Goal: Task Accomplishment & Management: Manage account settings

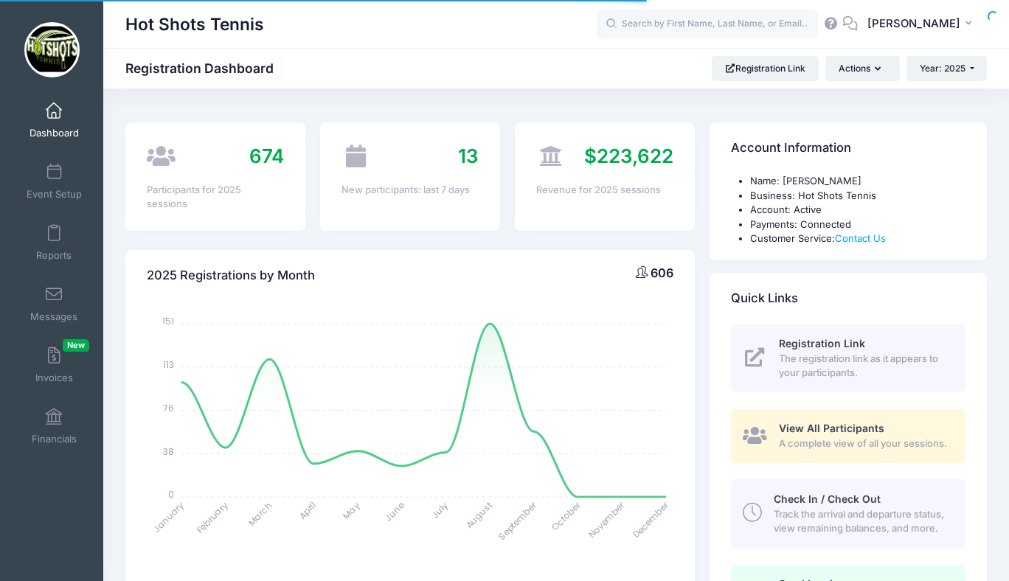
select select
click at [58, 249] on span "Reports" at bounding box center [53, 255] width 35 height 13
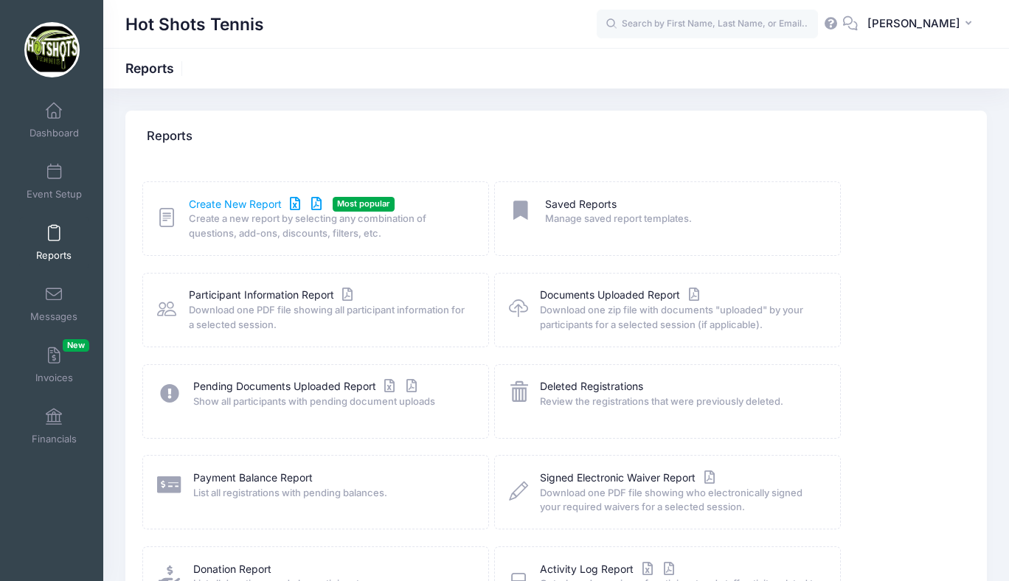
click at [226, 207] on link "Create New Report" at bounding box center [257, 204] width 137 height 15
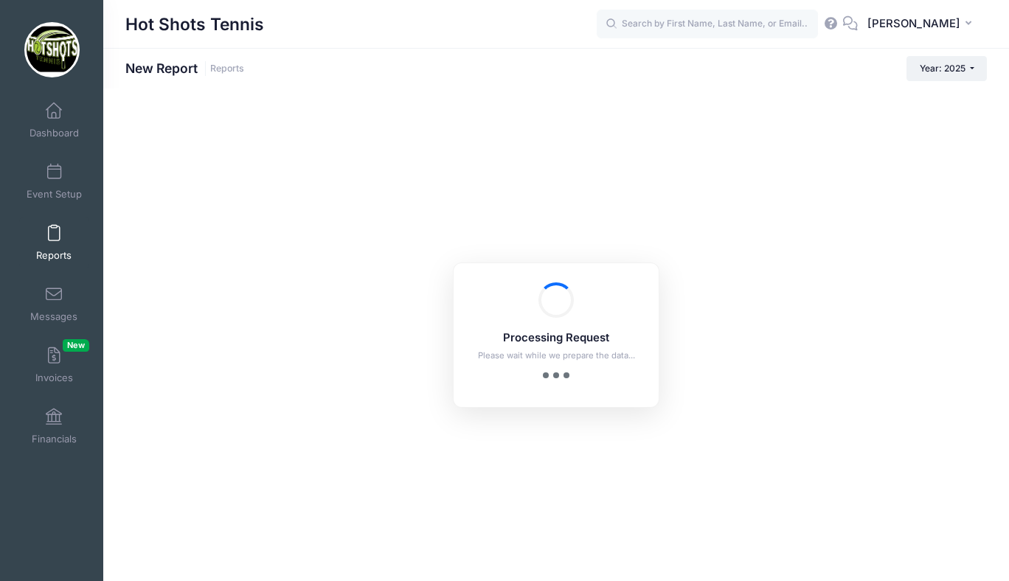
checkbox input "true"
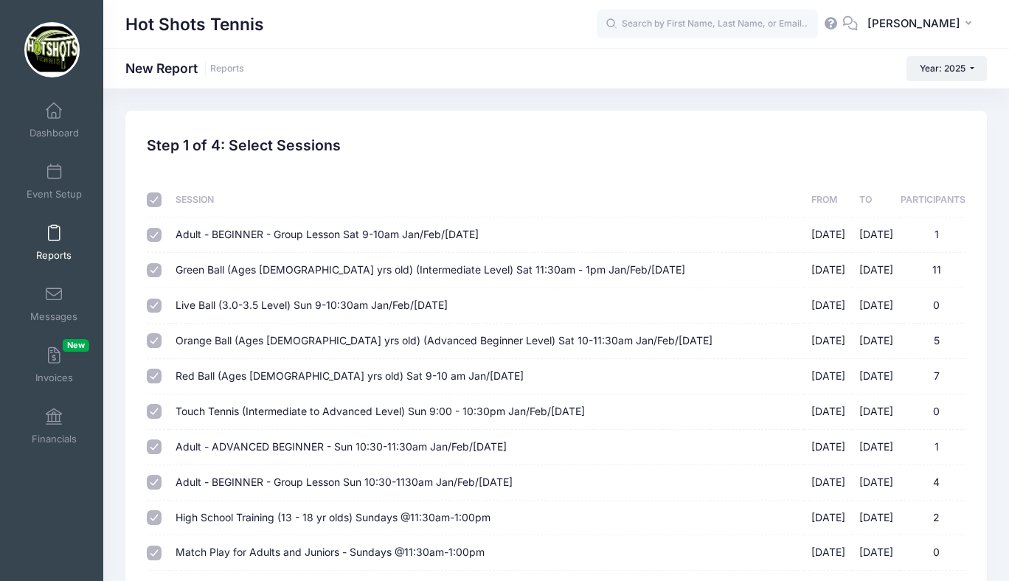
click at [156, 199] on input "checkbox" at bounding box center [154, 199] width 15 height 15
checkbox input "false"
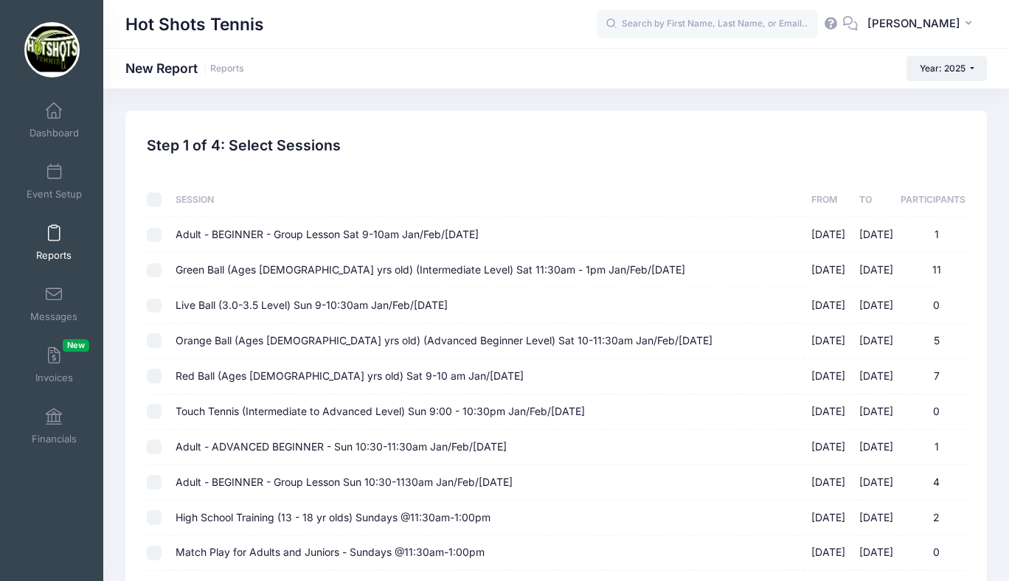
checkbox input "false"
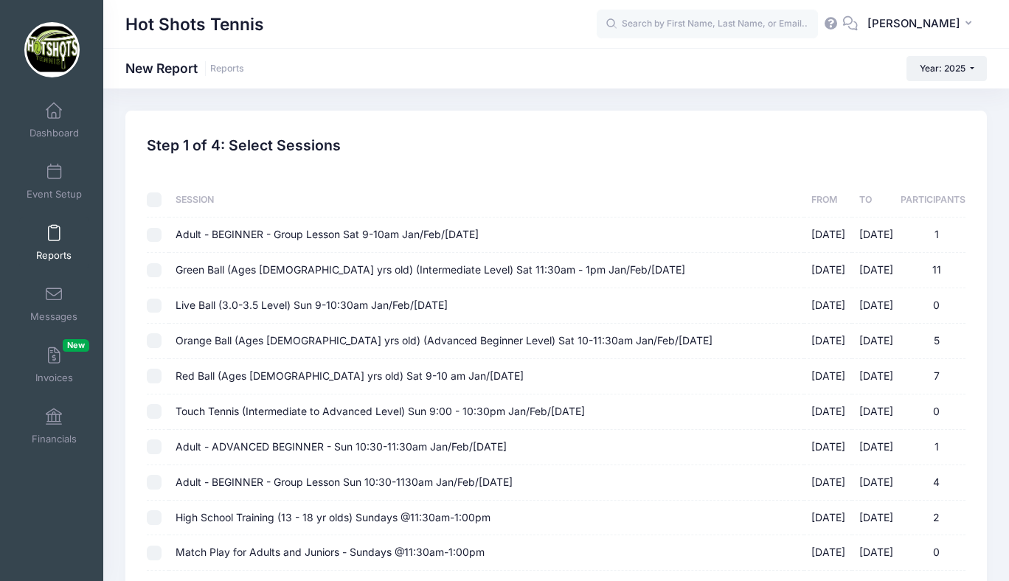
checkbox input "false"
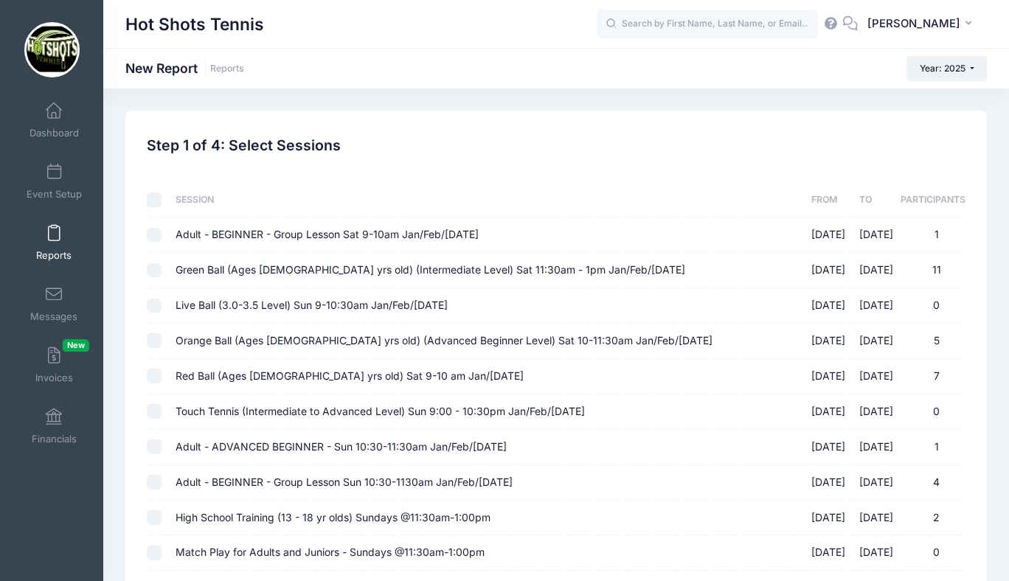
checkbox input "false"
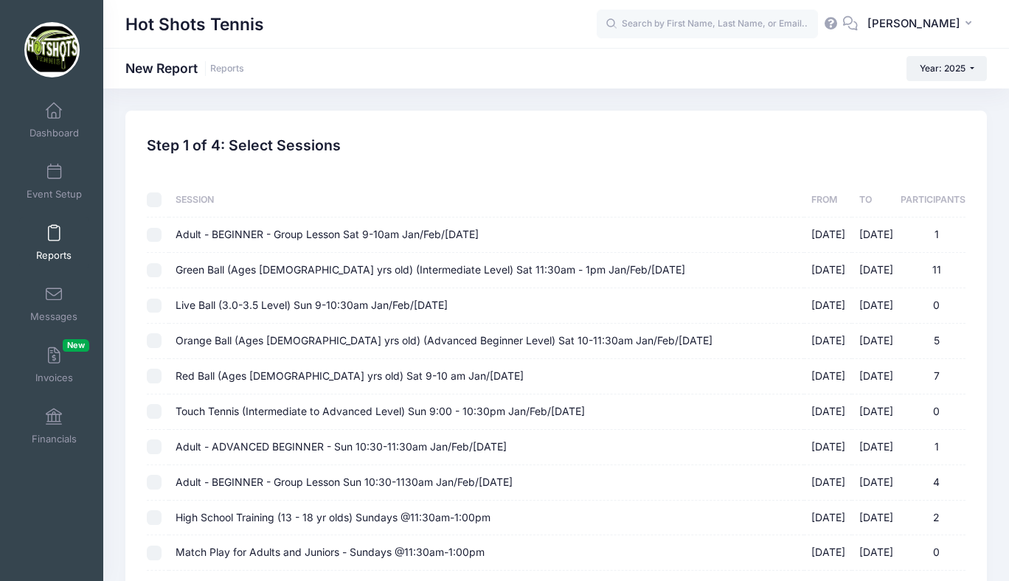
checkbox input "false"
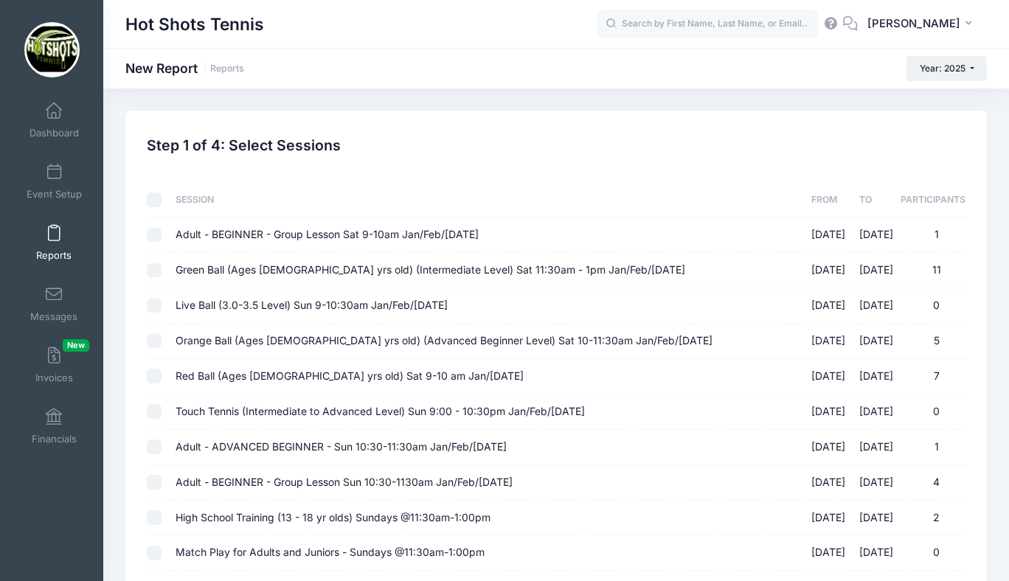
checkbox input "false"
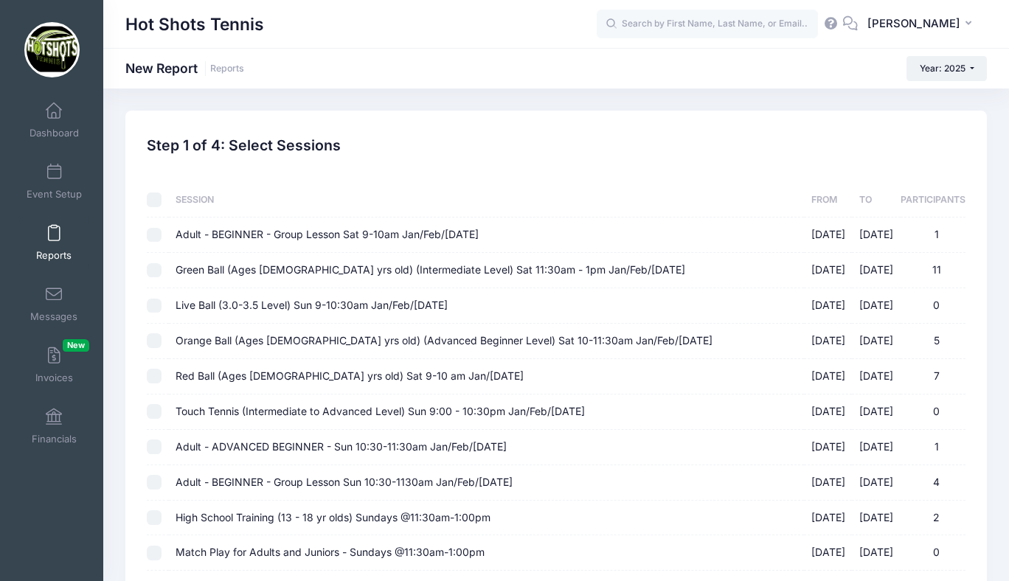
checkbox input "false"
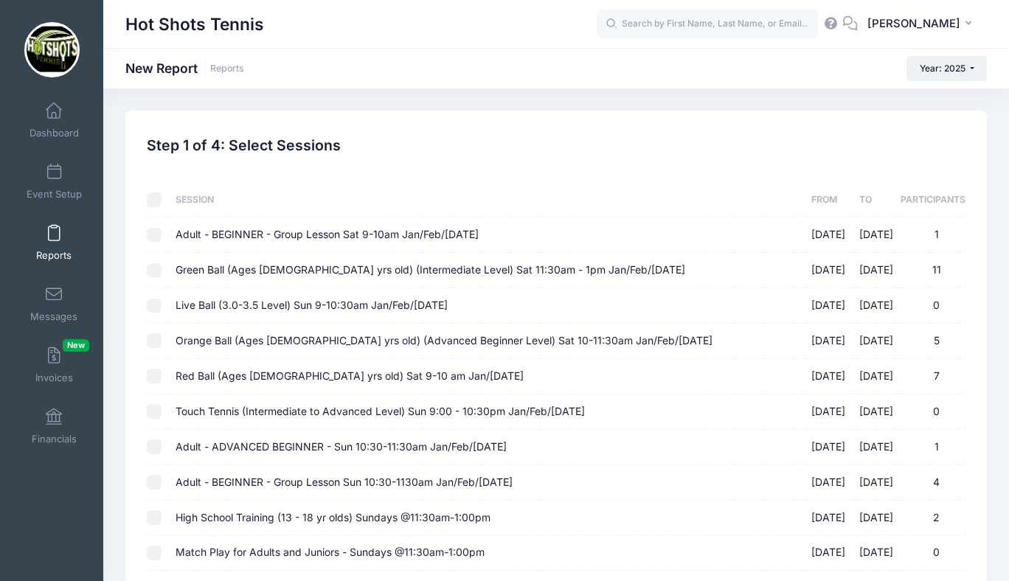
checkbox input "false"
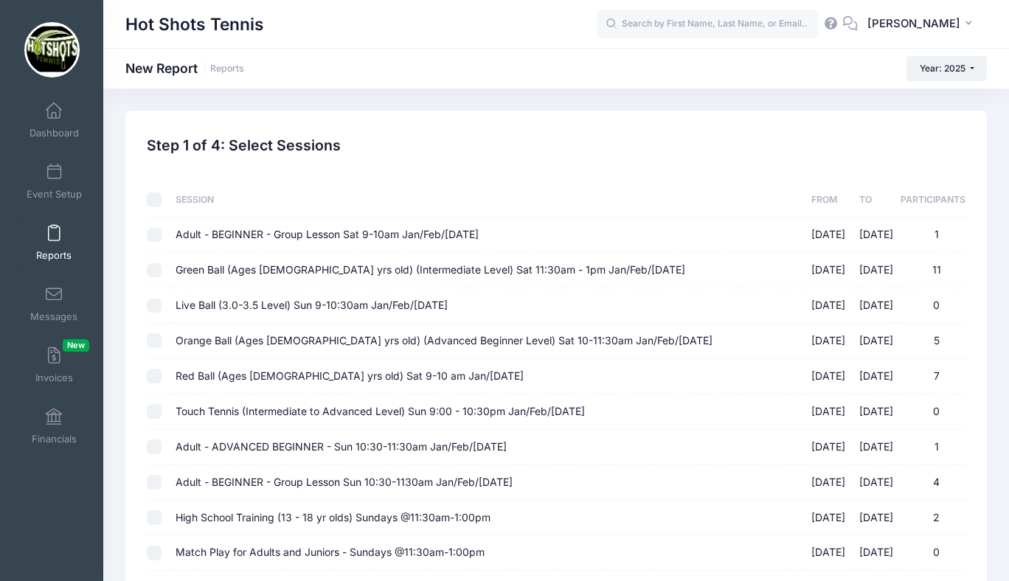
checkbox input "false"
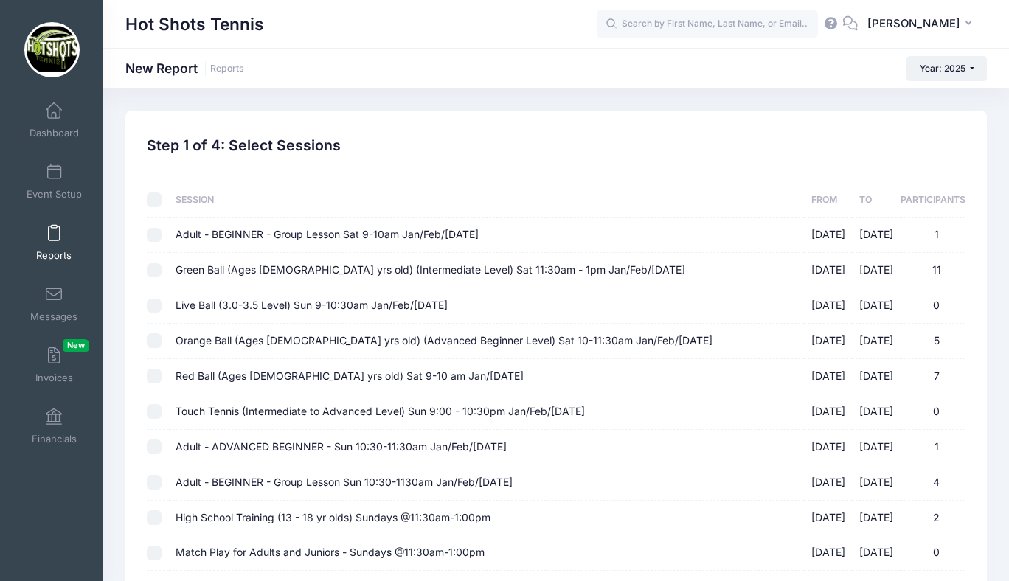
checkbox input "false"
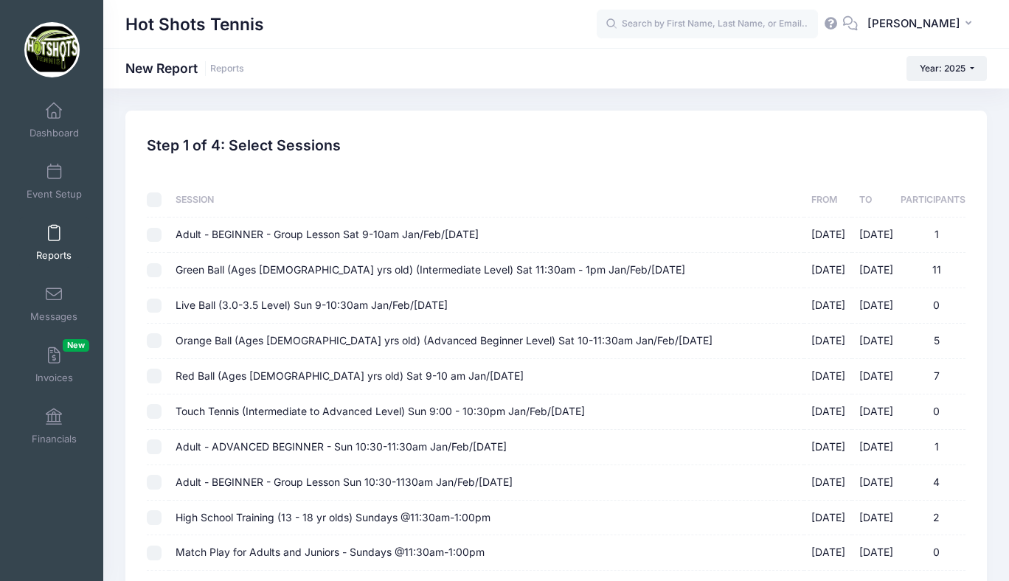
checkbox input "false"
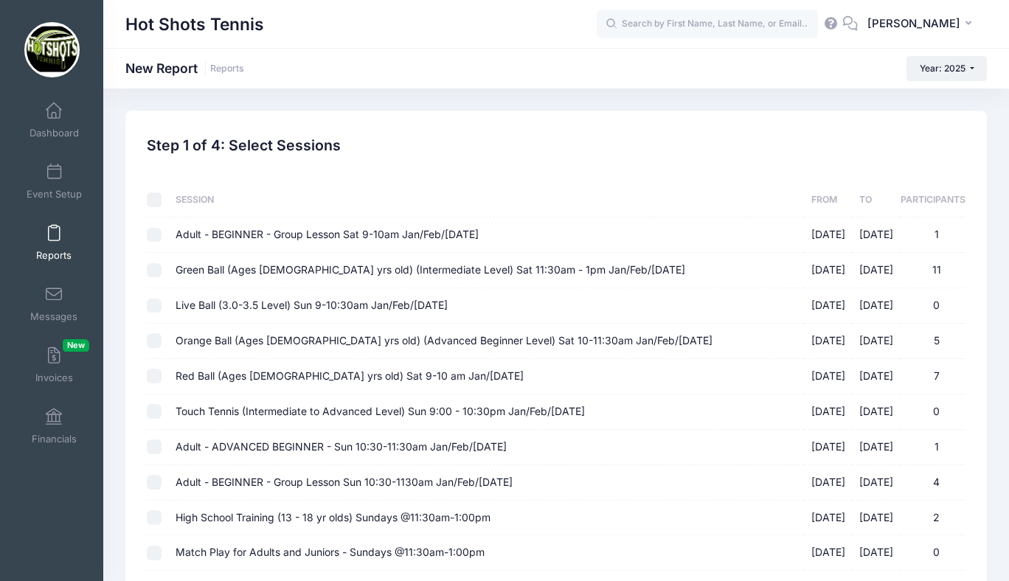
checkbox input "false"
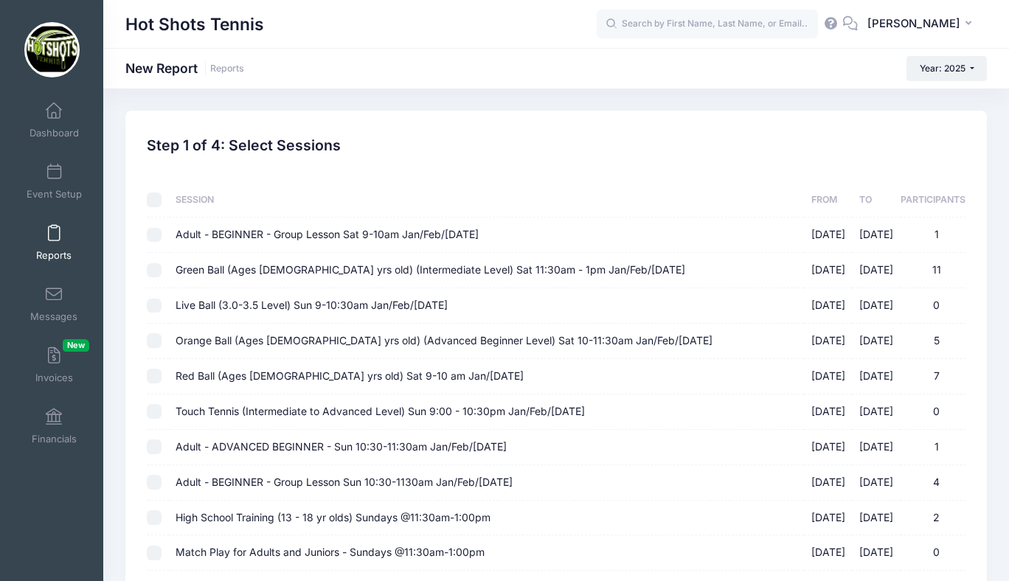
checkbox input "false"
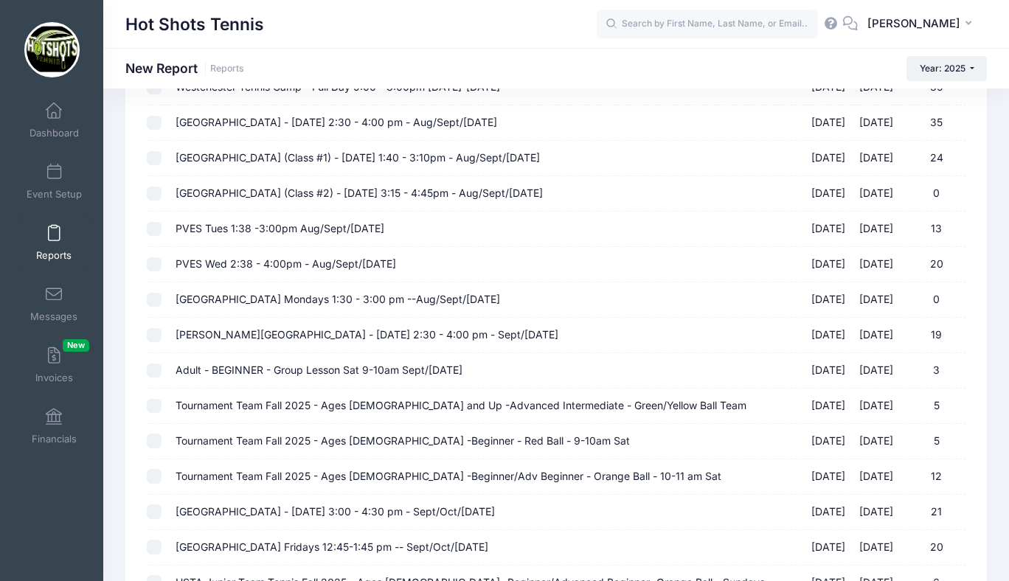
scroll to position [1417, 0]
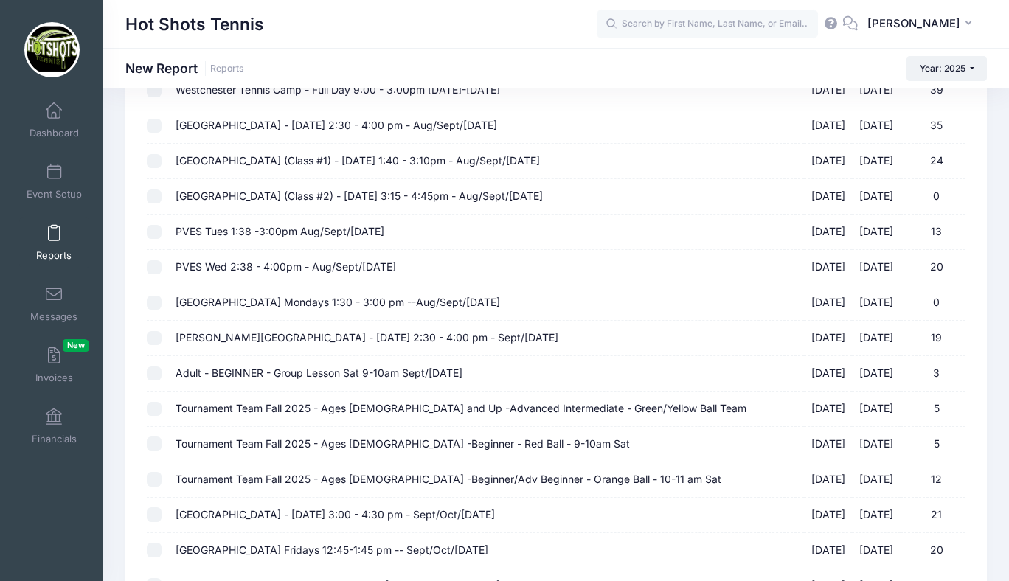
click at [217, 235] on span "PVES Tues 1:38 -3:00pm Aug/Sept/[DATE]" at bounding box center [279, 231] width 209 height 13
click at [161, 235] on input "PVES Tues 1:38 -3:00pm Aug/Sept/Oct 2025 08/19/2025 - 10/14/2025 13" at bounding box center [154, 232] width 15 height 15
checkbox input "true"
click at [217, 267] on span "PVES Wed 2:38 - 4:00pm - Aug/Sept/[DATE]" at bounding box center [285, 266] width 220 height 13
click at [161, 267] on input "PVES Wed 2:38 - 4:00pm - Aug/Sept/Oct 2025 08/20/2025 - 10/15/2025 20" at bounding box center [154, 267] width 15 height 15
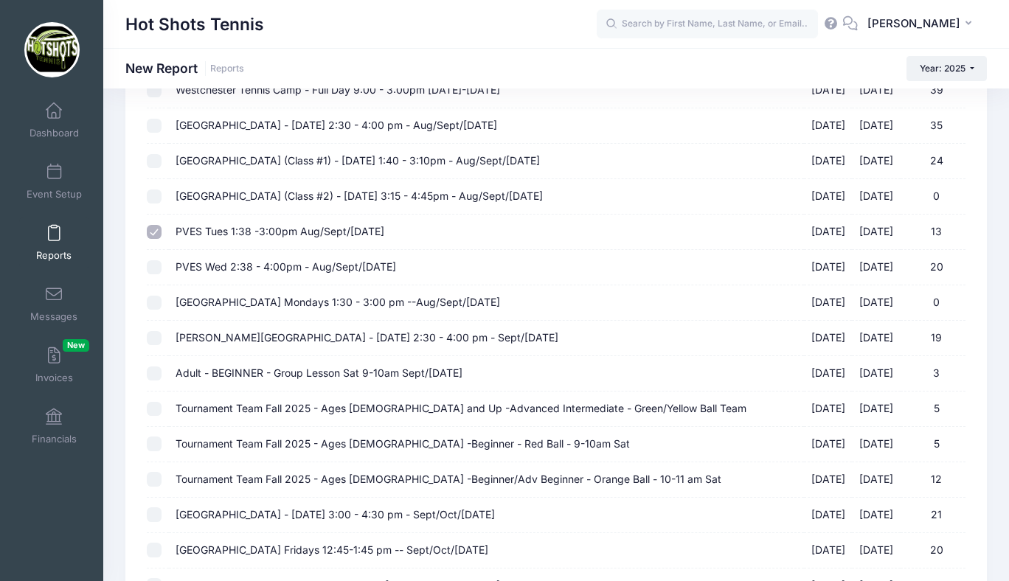
checkbox input "true"
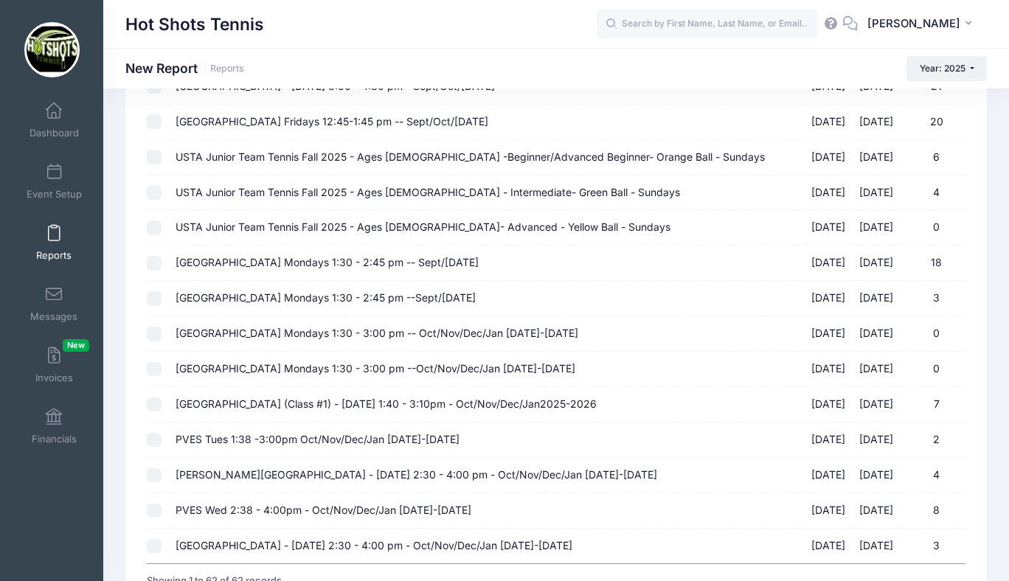
scroll to position [1977, 0]
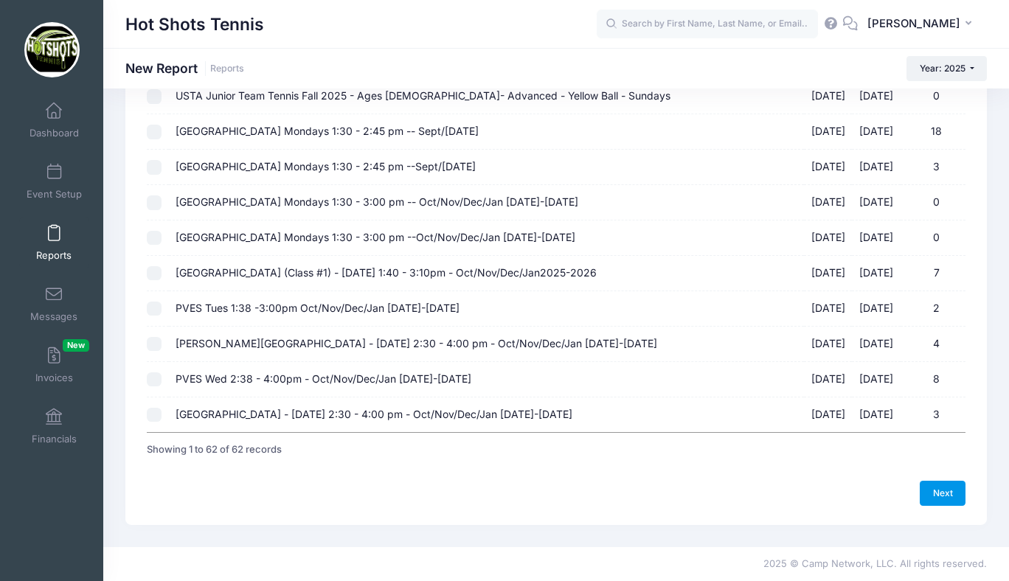
click at [933, 497] on link "Next" at bounding box center [942, 493] width 46 height 25
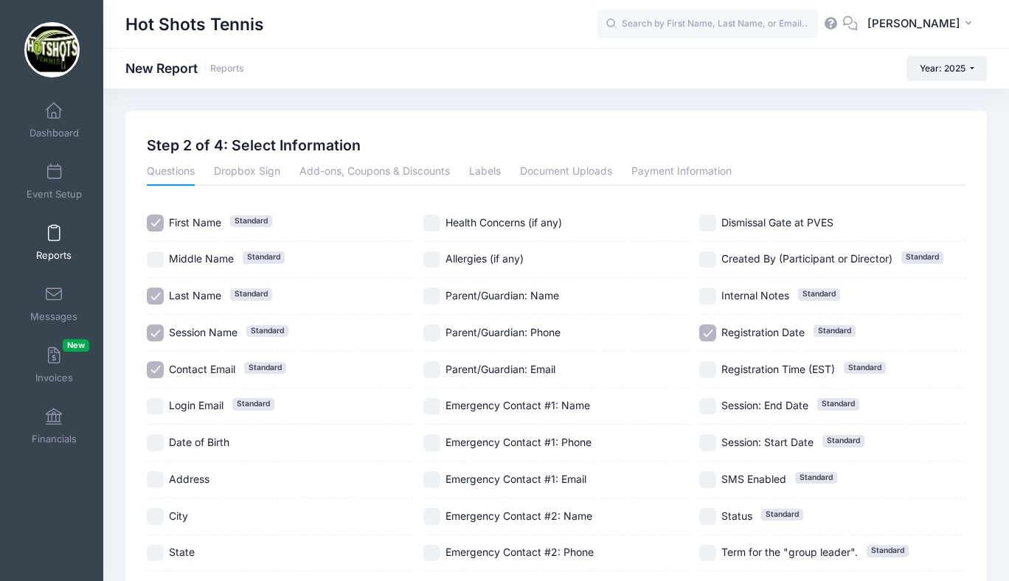
click at [162, 330] on input "Session Name Standard" at bounding box center [155, 332] width 17 height 17
checkbox input "false"
click at [711, 330] on input "Registration Date Standard" at bounding box center [707, 332] width 17 height 17
checkbox input "false"
click at [156, 363] on input "Contact Email Standard" at bounding box center [155, 369] width 17 height 17
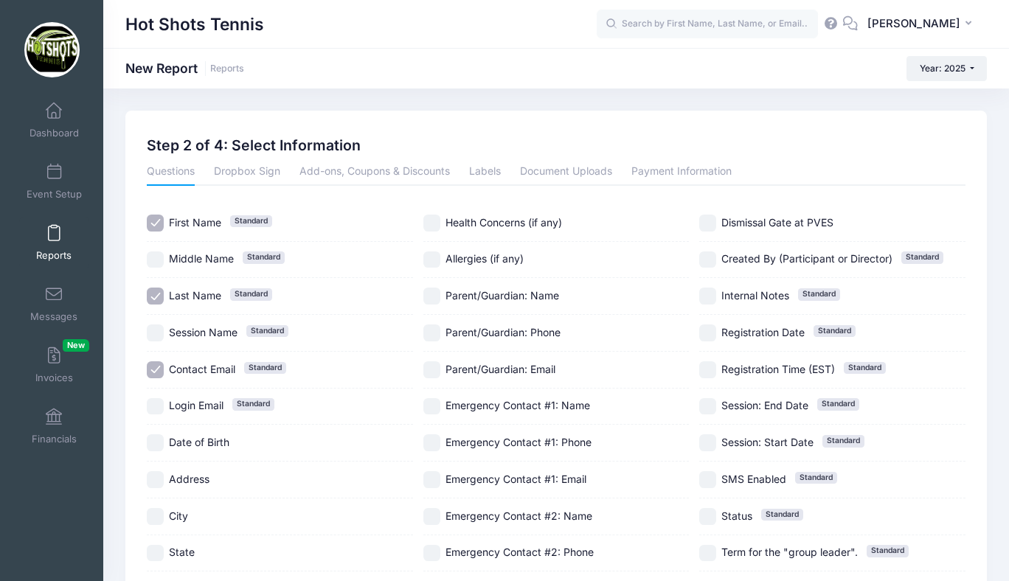
checkbox input "false"
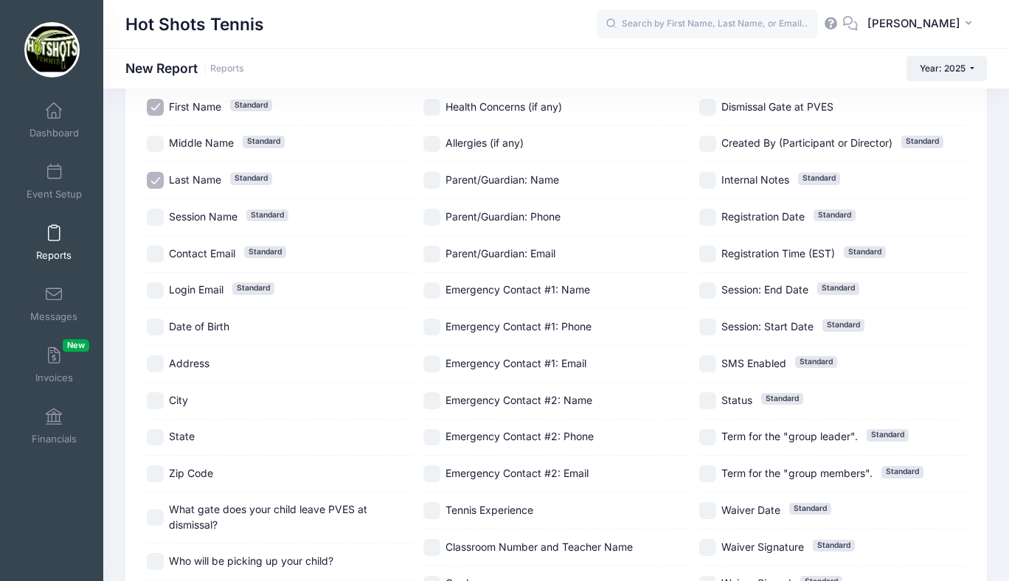
scroll to position [251, 0]
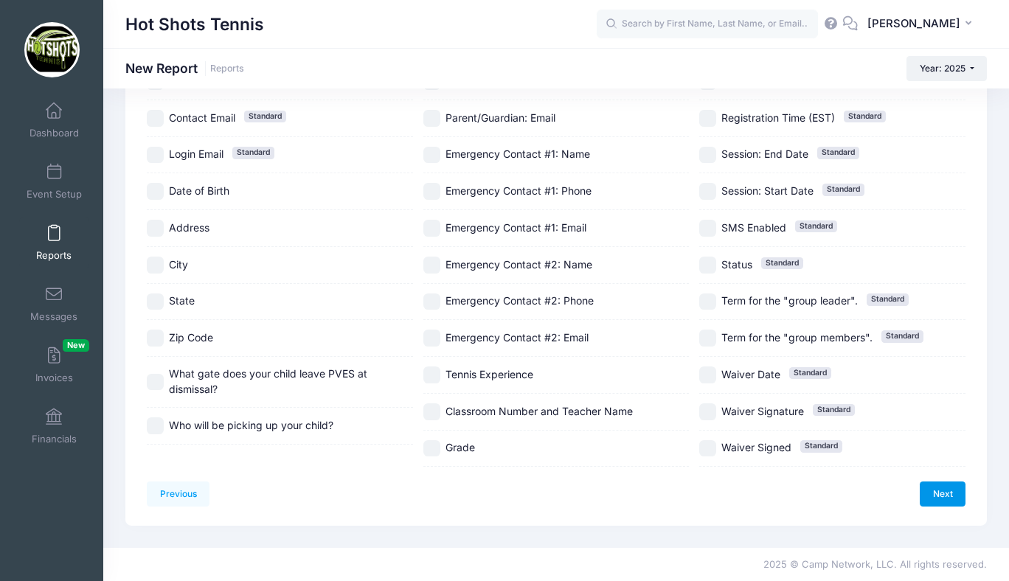
click at [950, 490] on link "Next" at bounding box center [942, 493] width 46 height 25
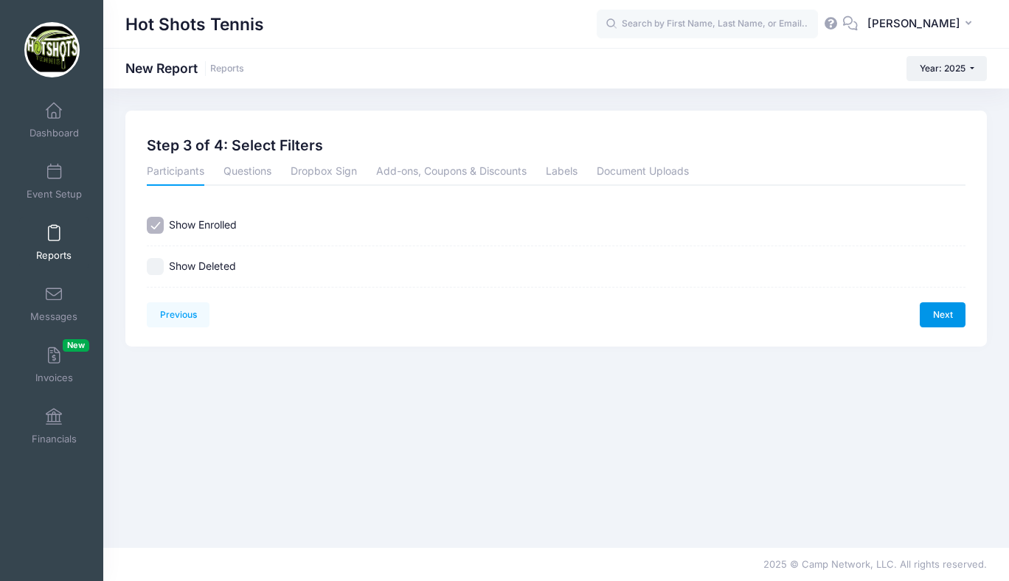
click at [945, 316] on link "Next" at bounding box center [942, 314] width 46 height 25
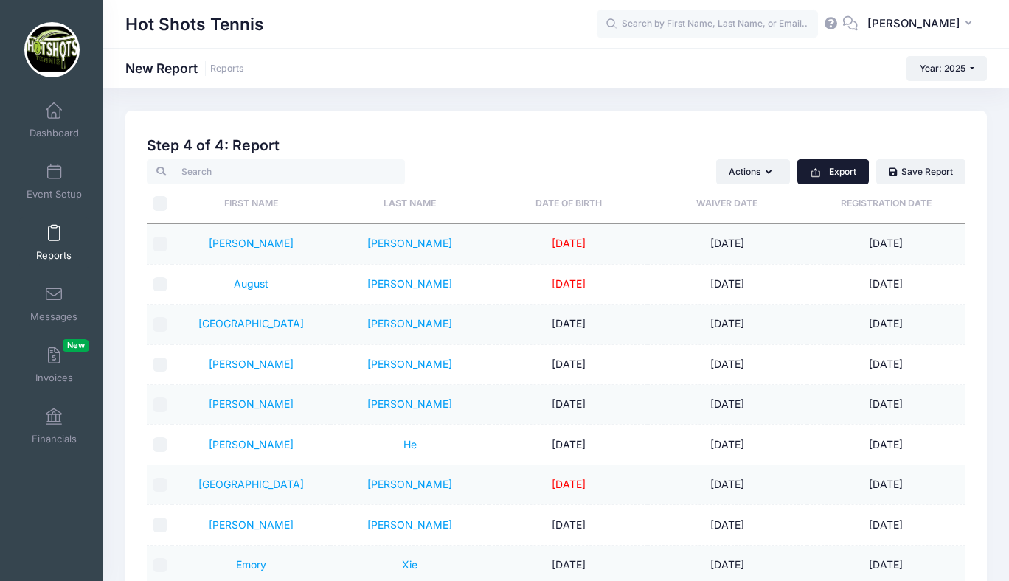
click at [832, 171] on button "Export" at bounding box center [833, 171] width 72 height 25
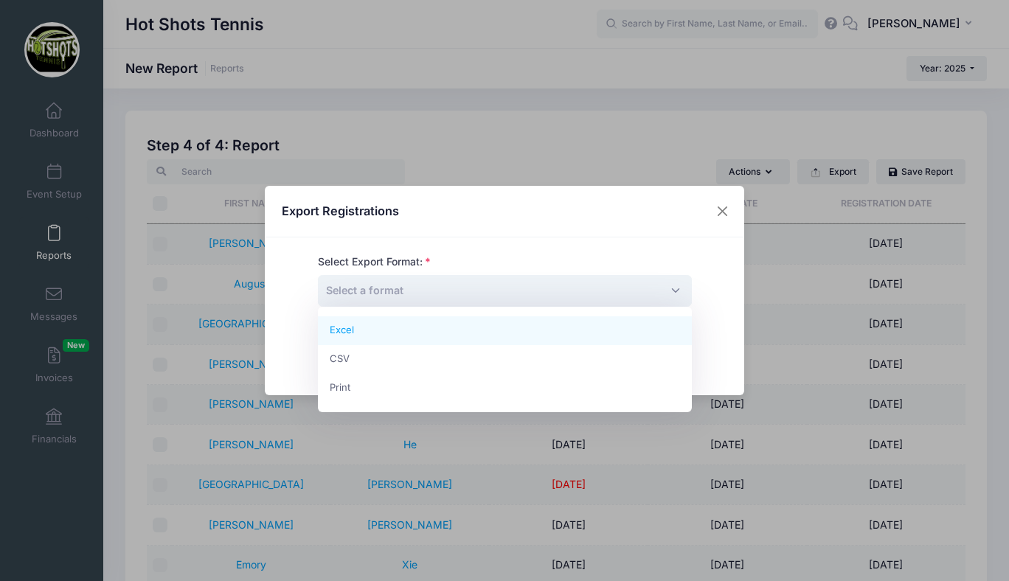
click at [623, 289] on span "Select a format" at bounding box center [505, 291] width 374 height 32
select select "excel"
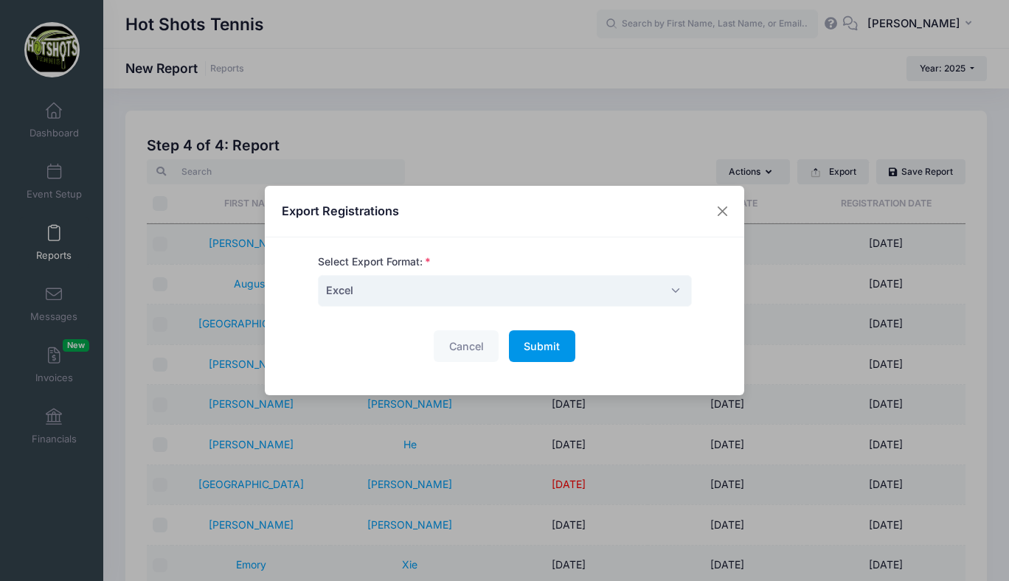
click at [553, 347] on span "Submit" at bounding box center [541, 346] width 36 height 13
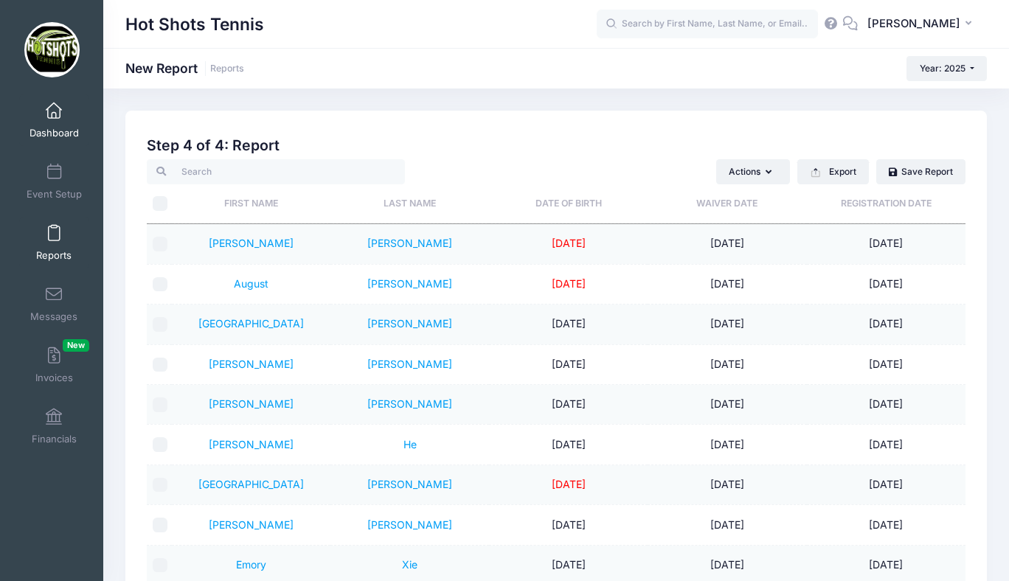
click at [54, 116] on span at bounding box center [54, 111] width 0 height 16
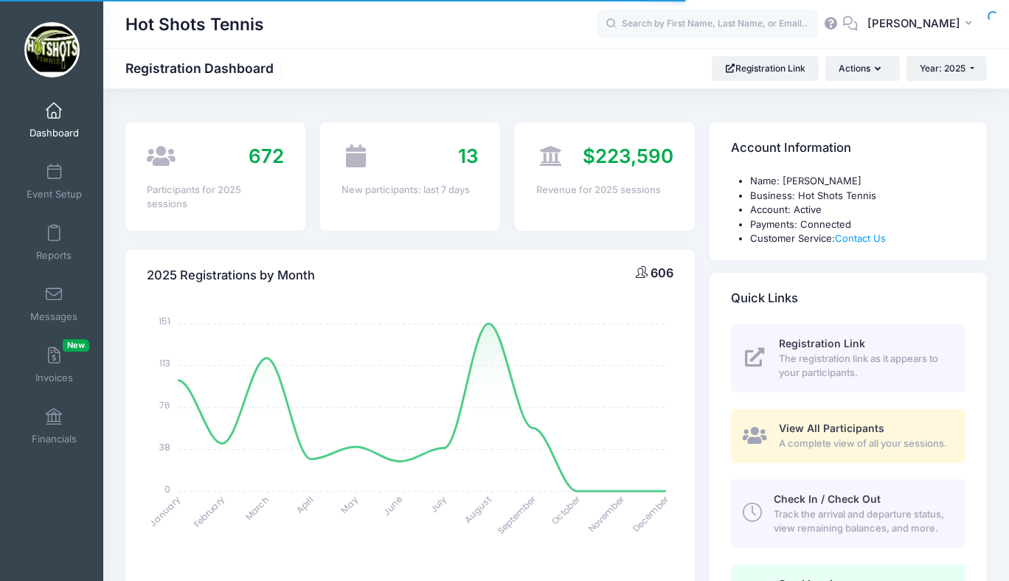
select select
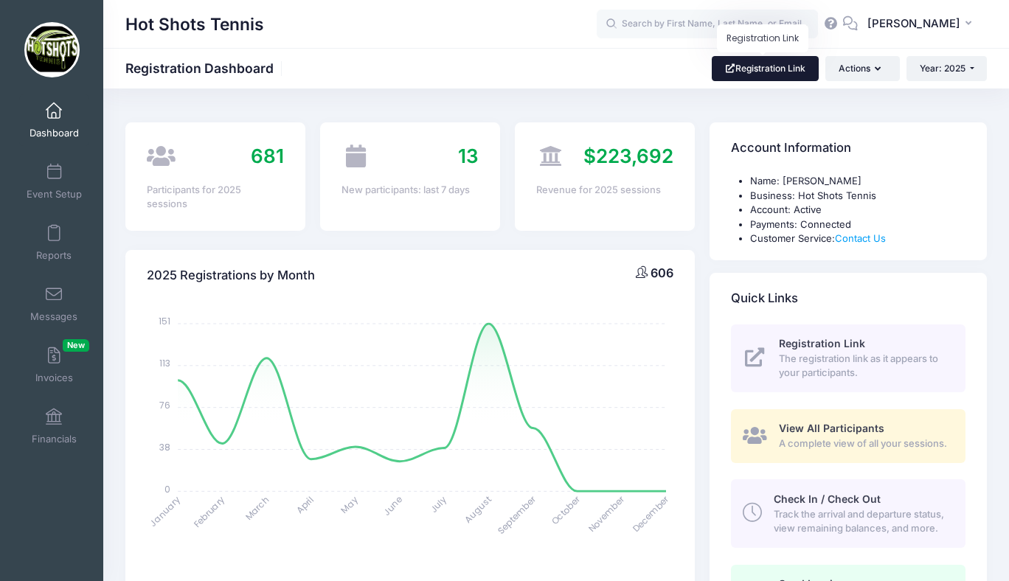
click at [745, 70] on link "Registration Link" at bounding box center [764, 68] width 107 height 25
click at [699, 27] on input "text" at bounding box center [706, 24] width 221 height 29
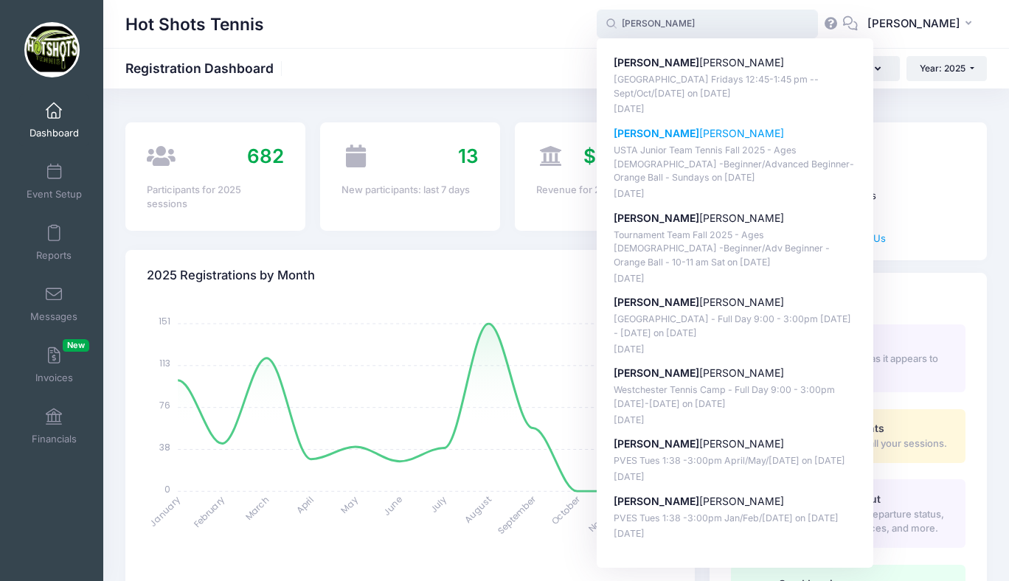
click at [683, 129] on p "Hudson Heafner" at bounding box center [734, 133] width 243 height 15
type input "Hudson Heafner (USTA Junior Team Tennis Fall 2025 - Ages 7-10 -Beginner/Advance…"
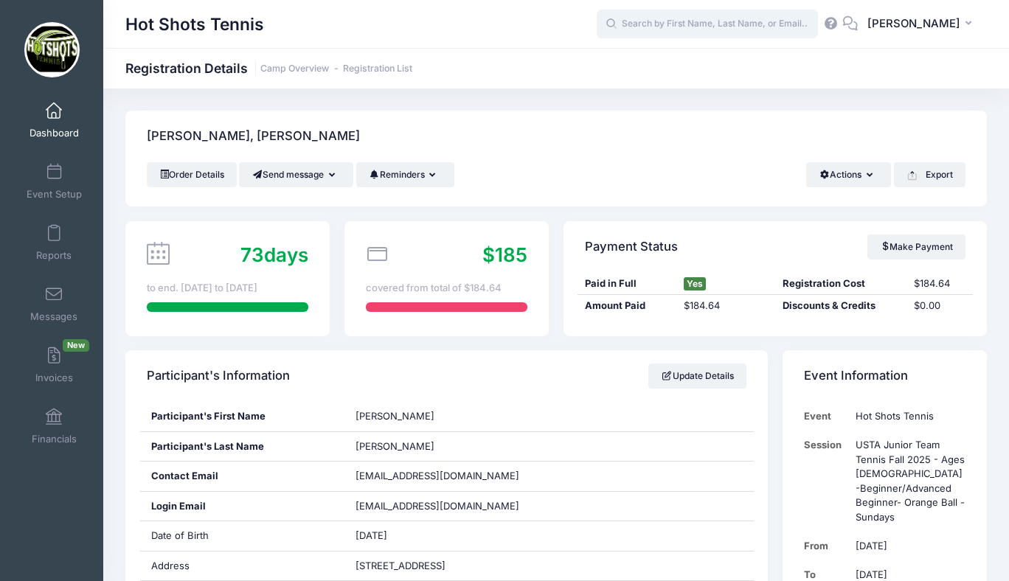
click at [696, 24] on input "text" at bounding box center [706, 24] width 221 height 29
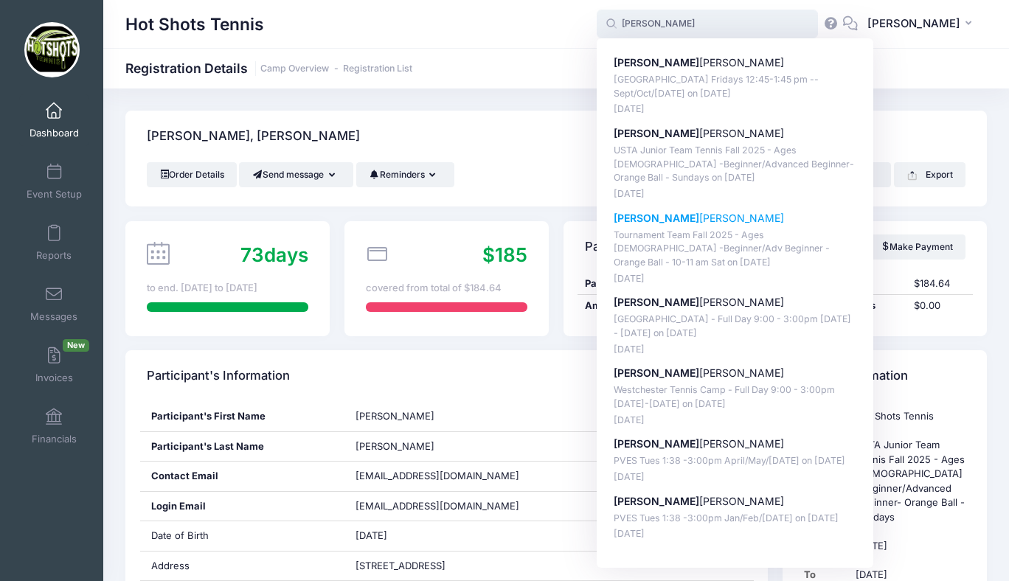
click at [682, 217] on strong "Hudson" at bounding box center [656, 218] width 86 height 13
type input "Hudson Heafner (Tournament Team Fall 2025 - Ages 7-10 -Beginner/Adv Beginner - …"
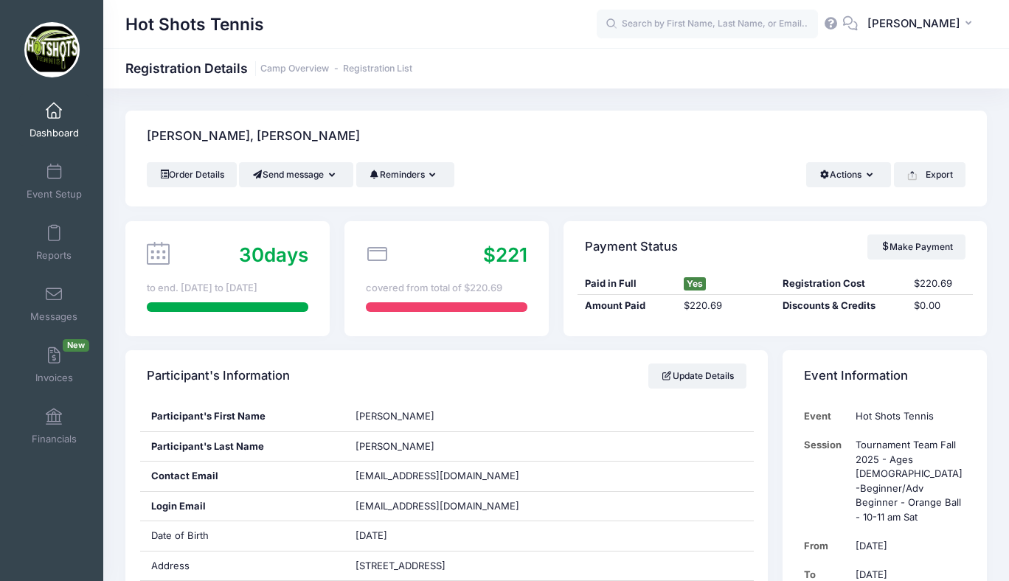
click at [54, 113] on span at bounding box center [54, 111] width 0 height 16
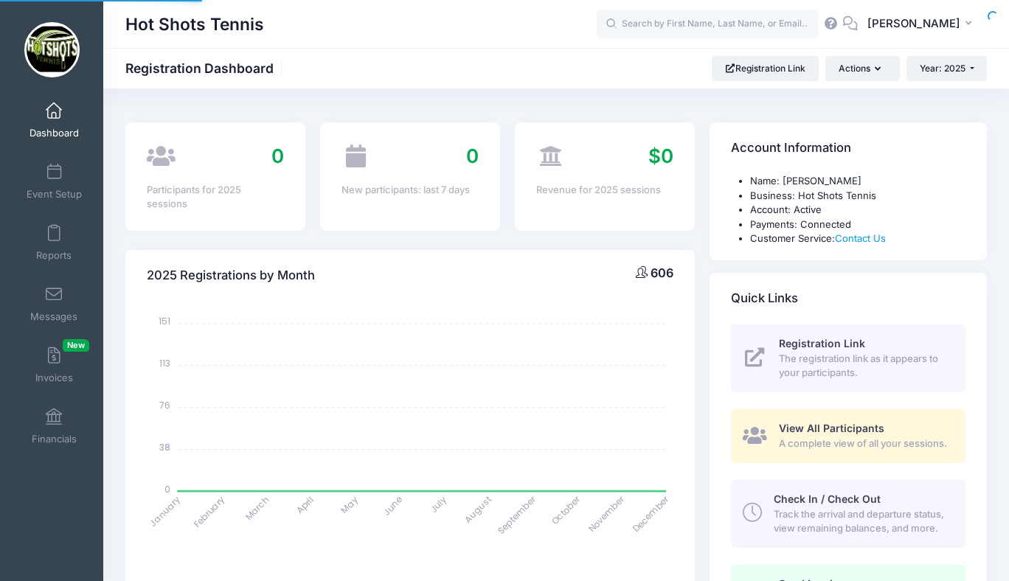
select select
